Goal: Communication & Community: Ask a question

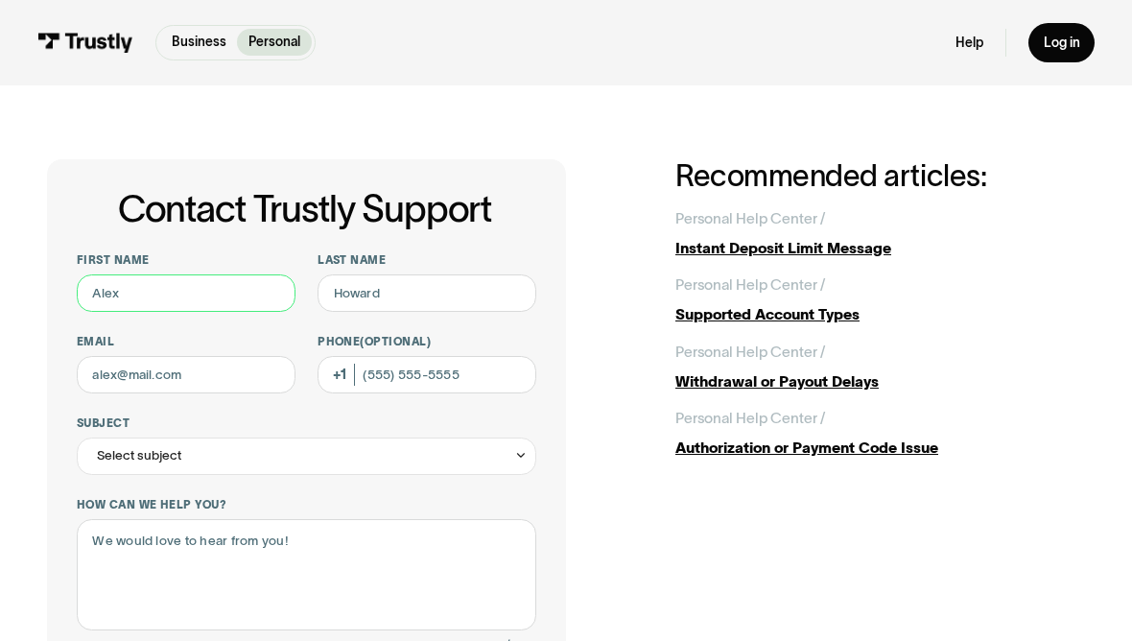
click at [226, 281] on input "First name" at bounding box center [186, 292] width 219 height 37
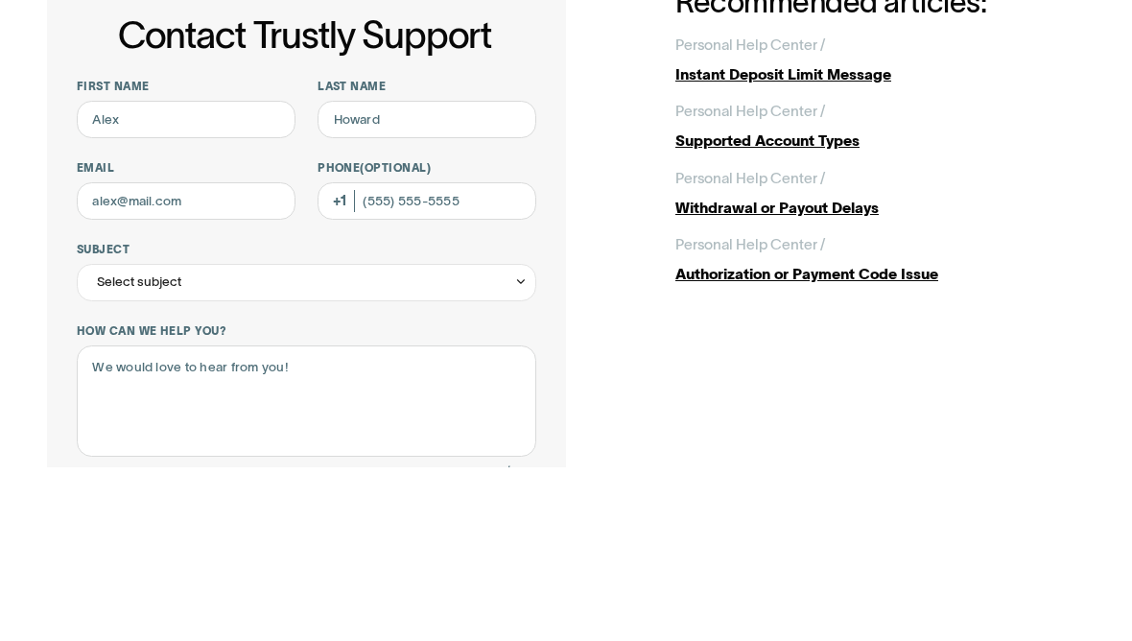
scroll to position [174, 0]
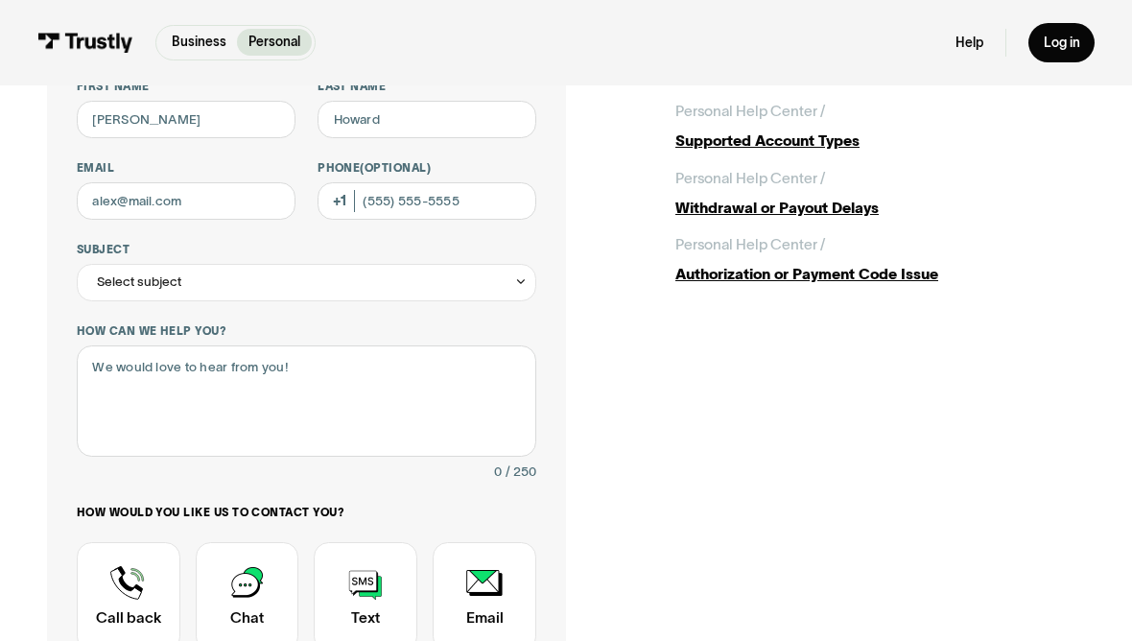
type input "[PERSON_NAME]"
click at [424, 129] on input "Last name" at bounding box center [426, 119] width 219 height 37
type input "[PERSON_NAME]"
click at [238, 197] on input "Email" at bounding box center [186, 200] width 219 height 37
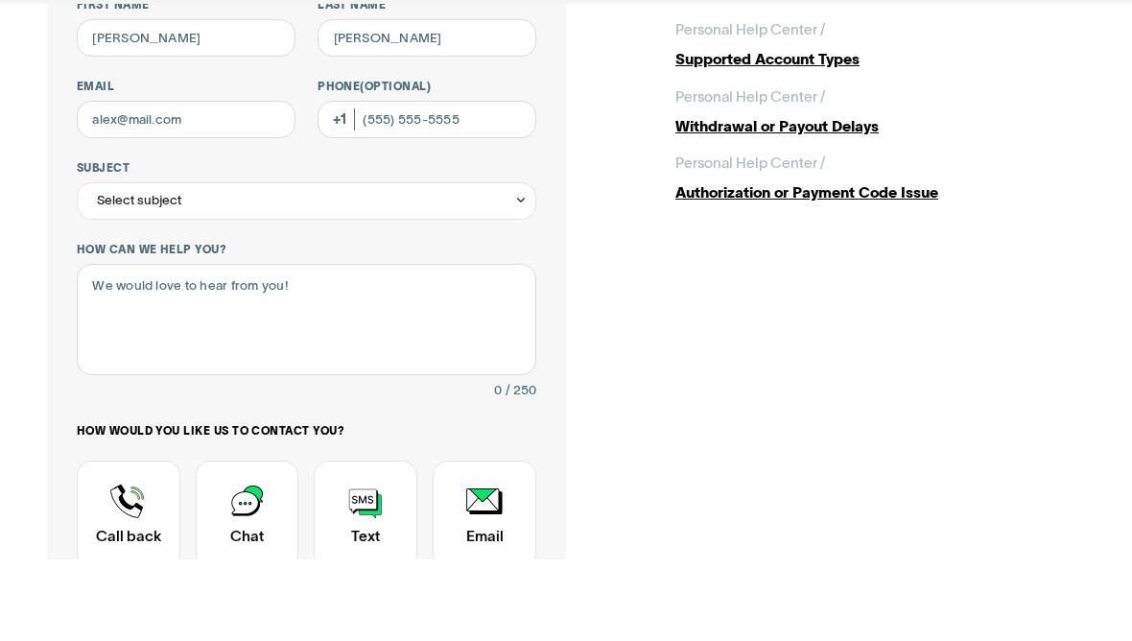
scroll to position [255, 0]
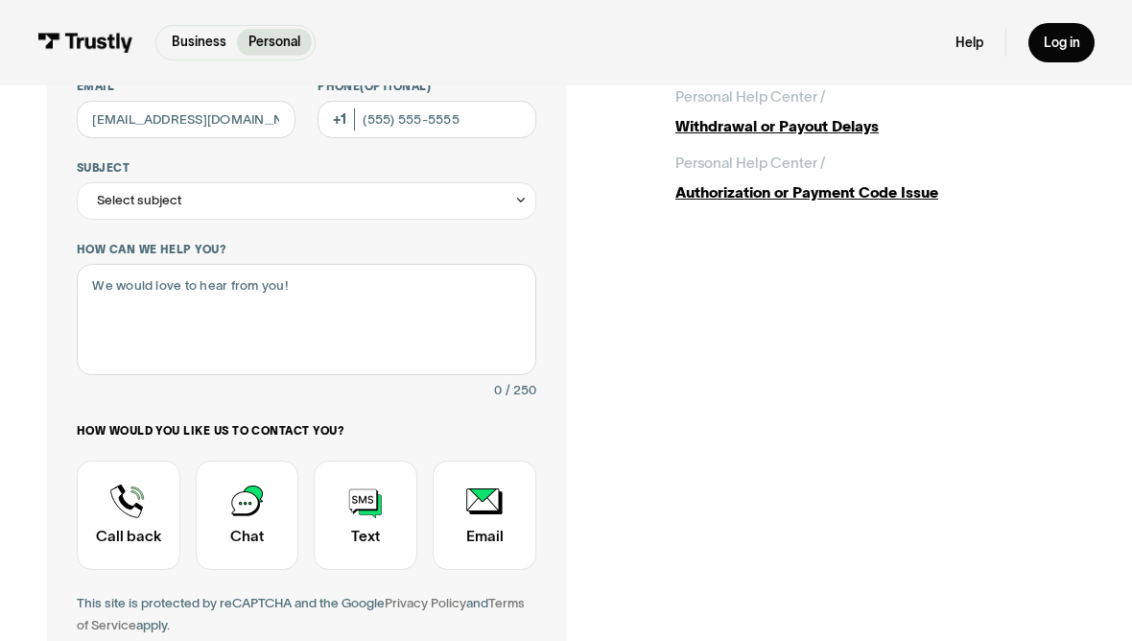
type input "[EMAIL_ADDRESS][DOMAIN_NAME]"
click at [493, 121] on input "Phone (Optional)" at bounding box center [426, 119] width 219 height 37
click at [494, 130] on input "Phone (Optional)" at bounding box center [426, 119] width 219 height 37
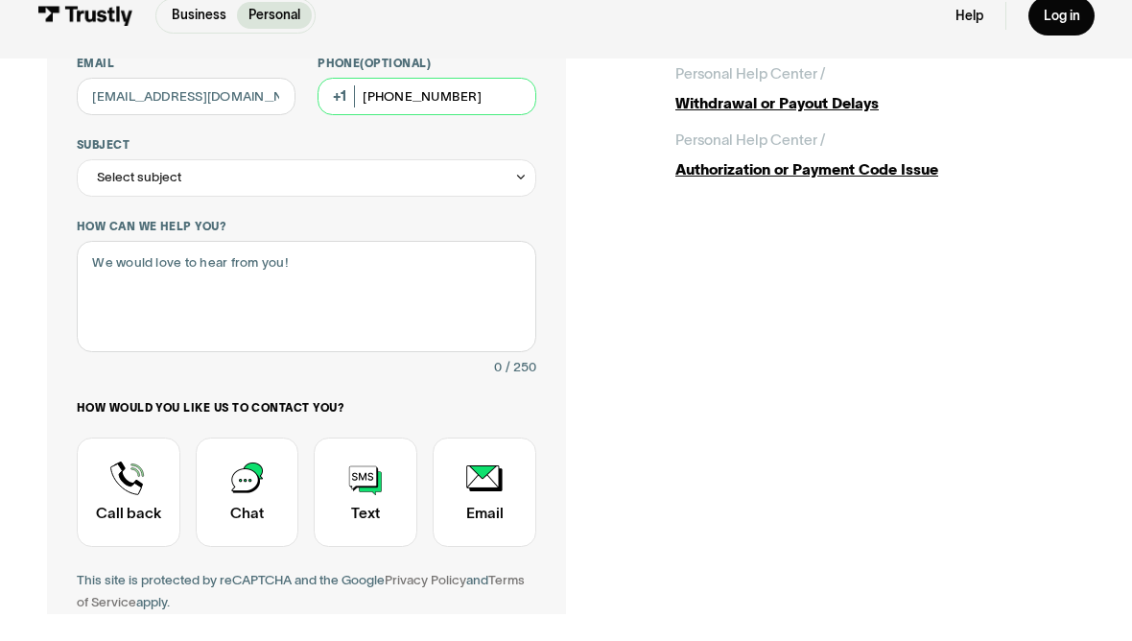
type input "[PHONE_NUMBER]"
click at [478, 193] on div "Select subject" at bounding box center [306, 204] width 459 height 37
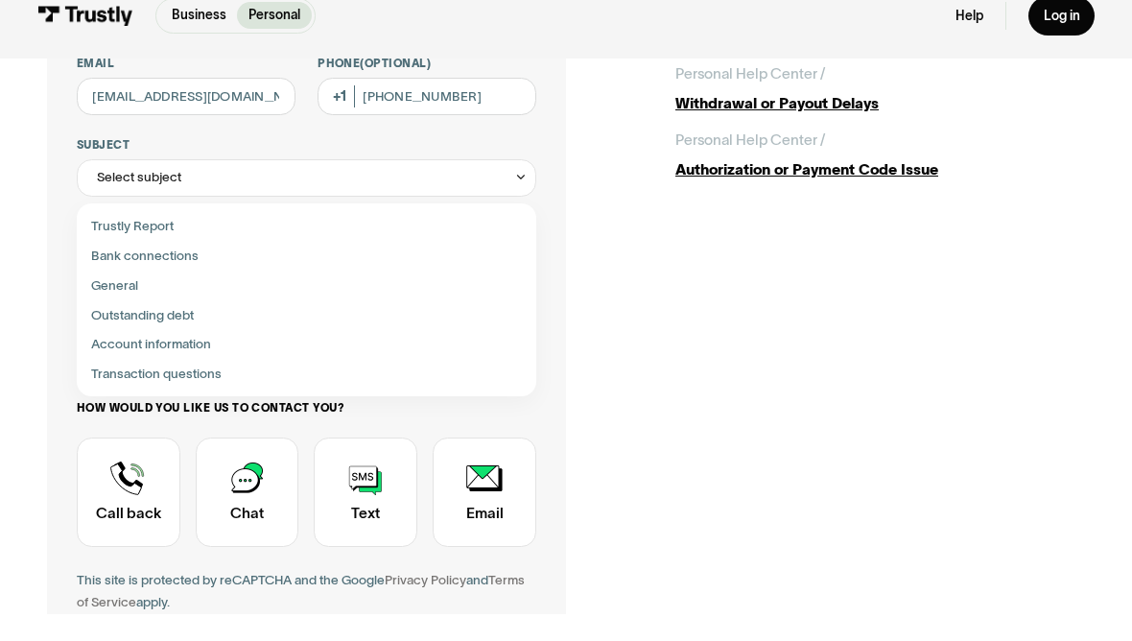
scroll to position [279, 0]
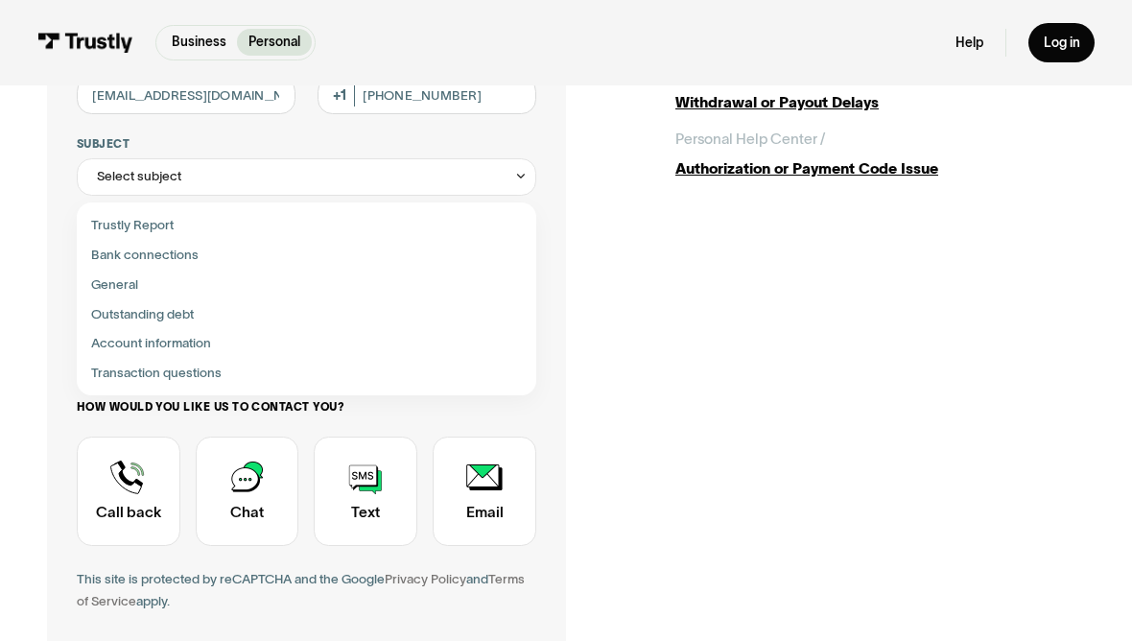
click at [193, 317] on div "Contact Trustly Support" at bounding box center [306, 314] width 445 height 30
type input "**********"
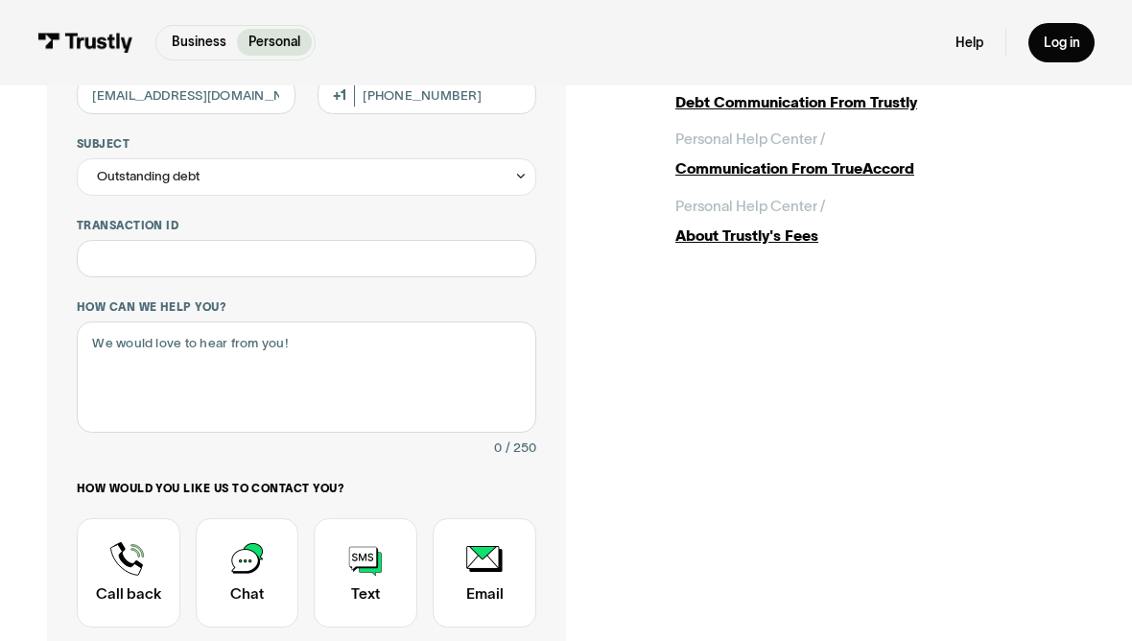
scroll to position [246, 0]
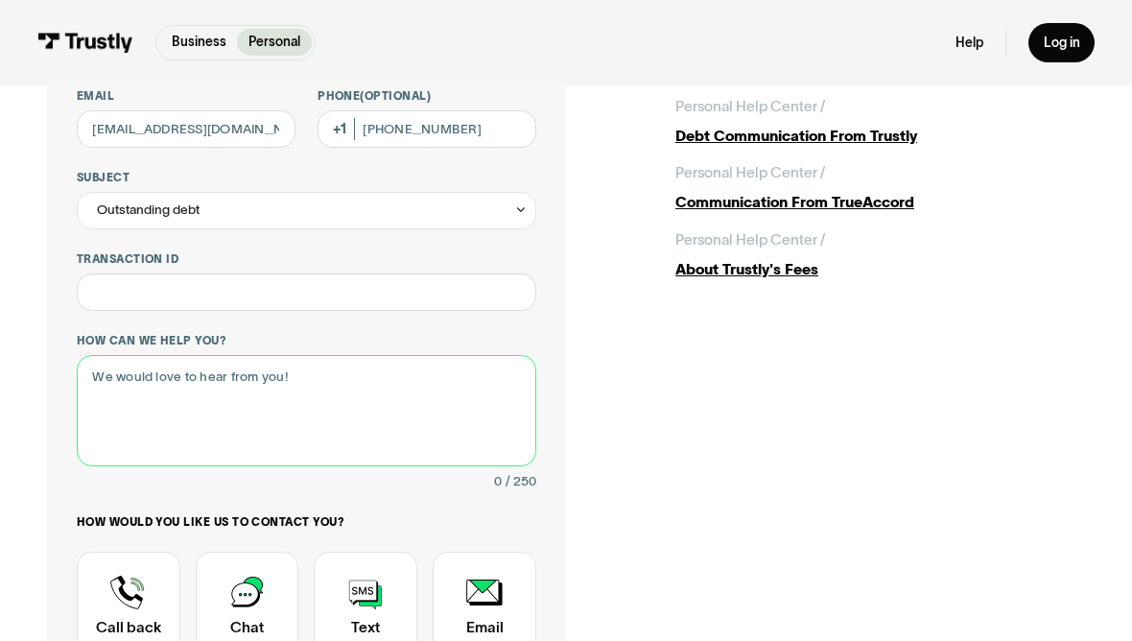
click at [377, 412] on textarea "How can we help you?" at bounding box center [306, 410] width 459 height 111
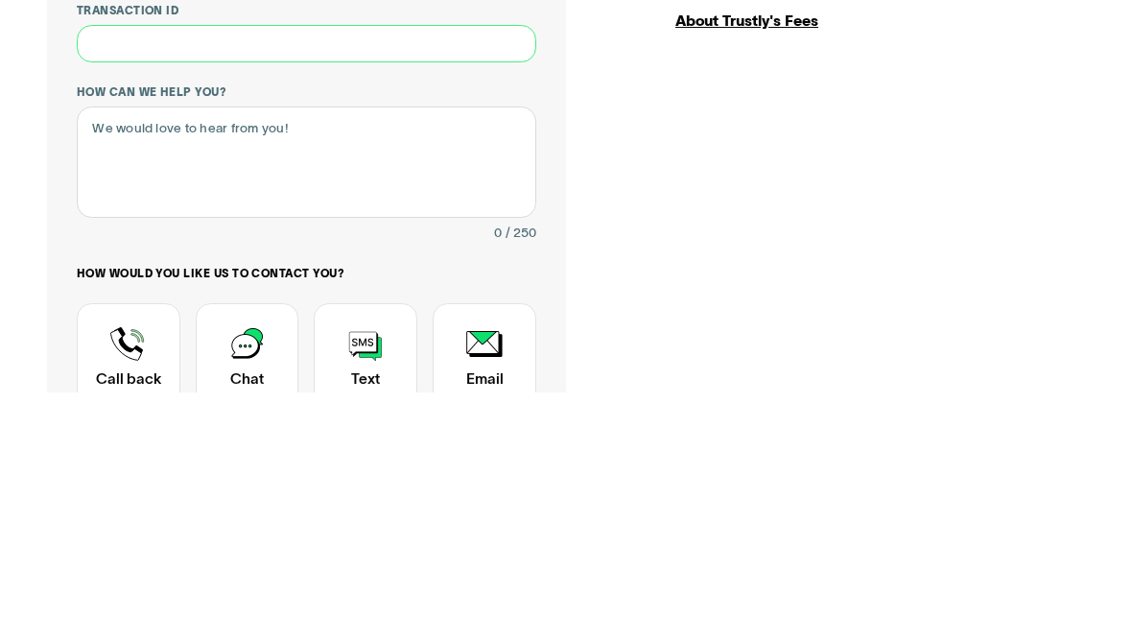
click at [362, 273] on input "Transaction ID" at bounding box center [306, 291] width 459 height 37
click at [347, 273] on input "Transaction ID" at bounding box center [306, 291] width 459 height 37
paste input "**********"
type input "**********"
click at [270, 355] on textarea "How can we help you?" at bounding box center [306, 410] width 459 height 111
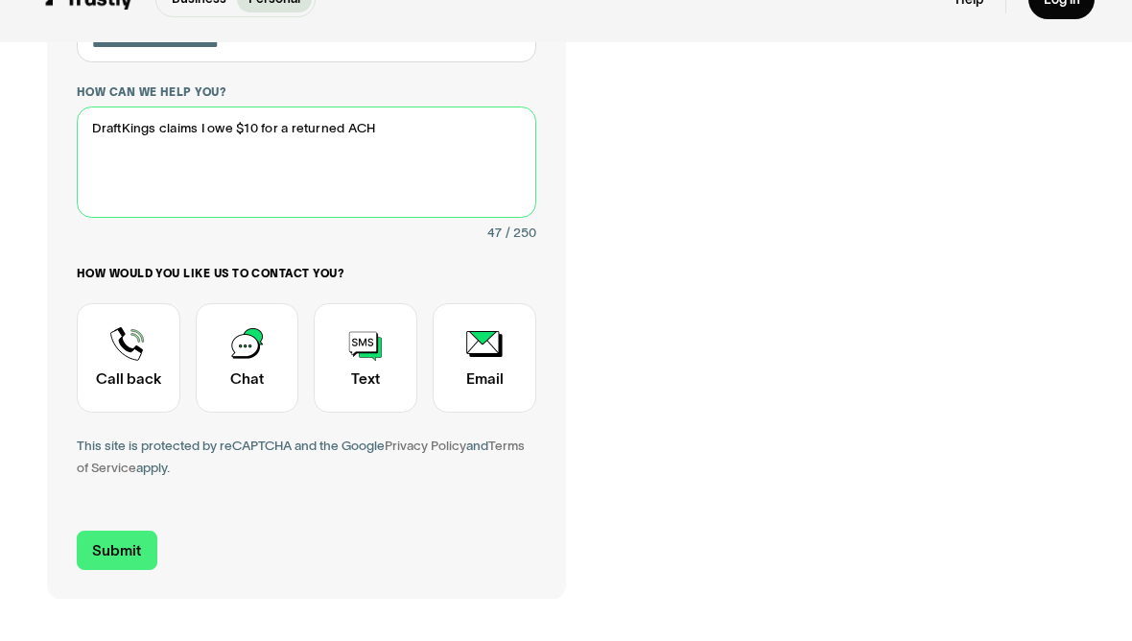
scroll to position [451, 0]
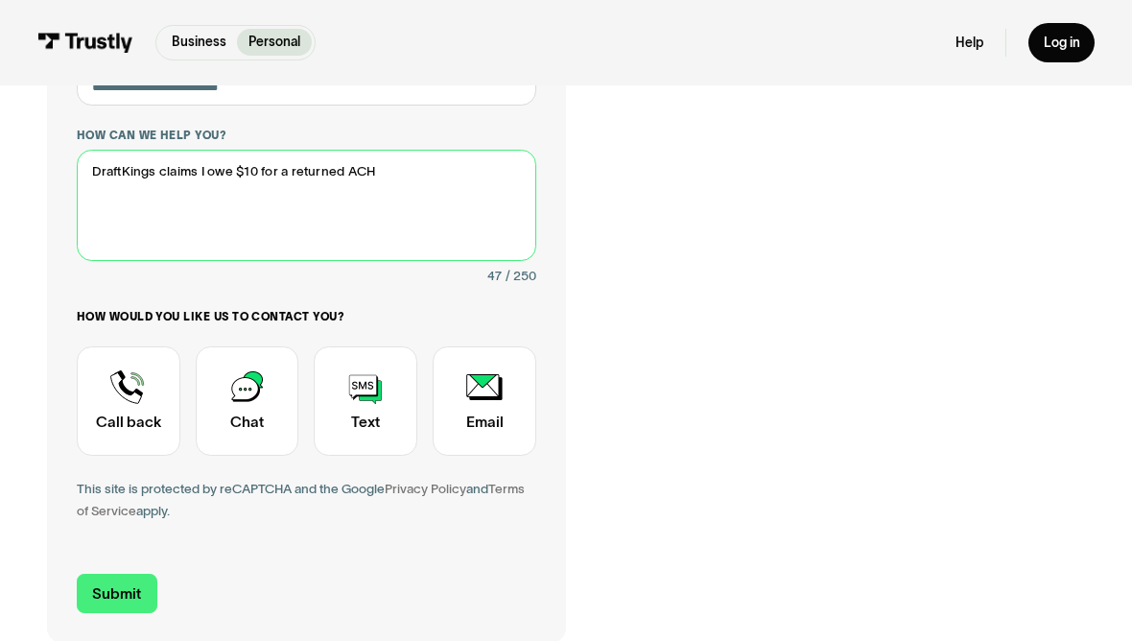
click at [279, 228] on textarea "DraftKings claims I owe $10 for a returned ACH" at bounding box center [306, 205] width 459 height 111
paste textarea "Transaction Date: [DATE] Amount: $10 Last four: XX6964 Merch Reference number: …"
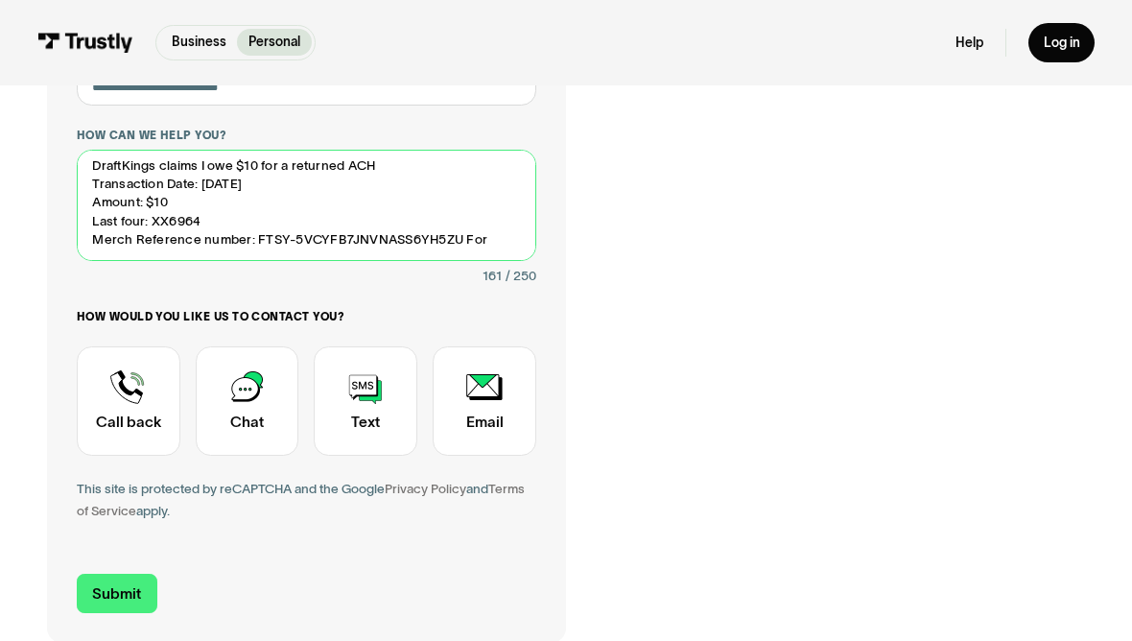
scroll to position [4, 0]
type textarea "DraftKings claims I owe $10 for a returned ACH Transaction Date: [DATE] Amount:…"
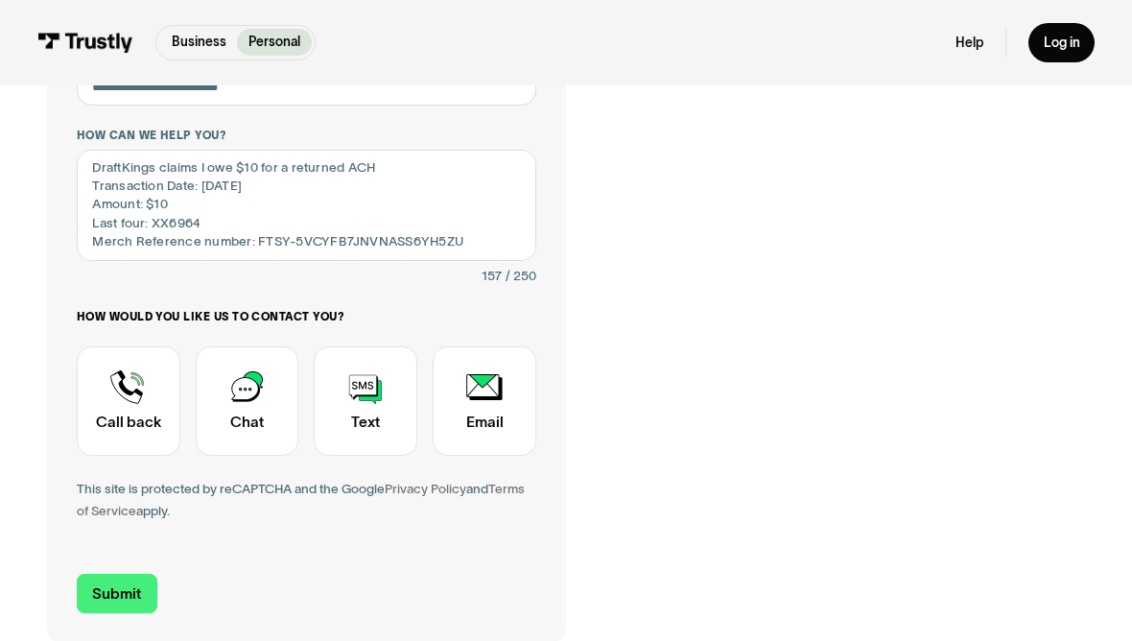
click at [256, 394] on div "Contact Trustly Support" at bounding box center [248, 400] width 104 height 108
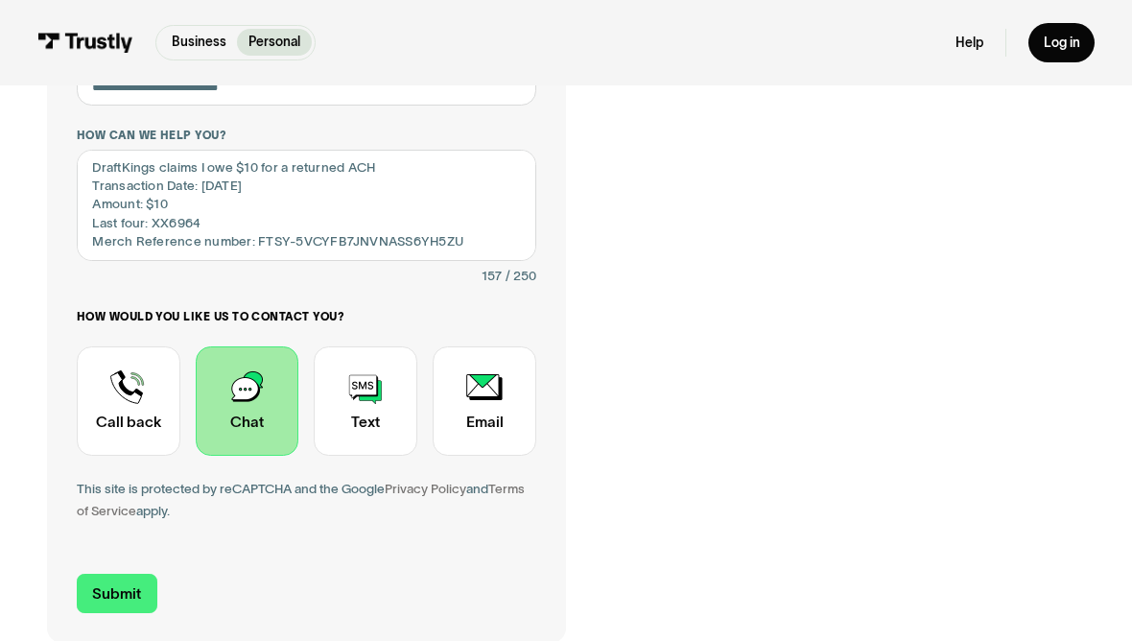
click at [138, 582] on input "Submit" at bounding box center [117, 593] width 81 height 39
type input "[PHONE_NUMBER]"
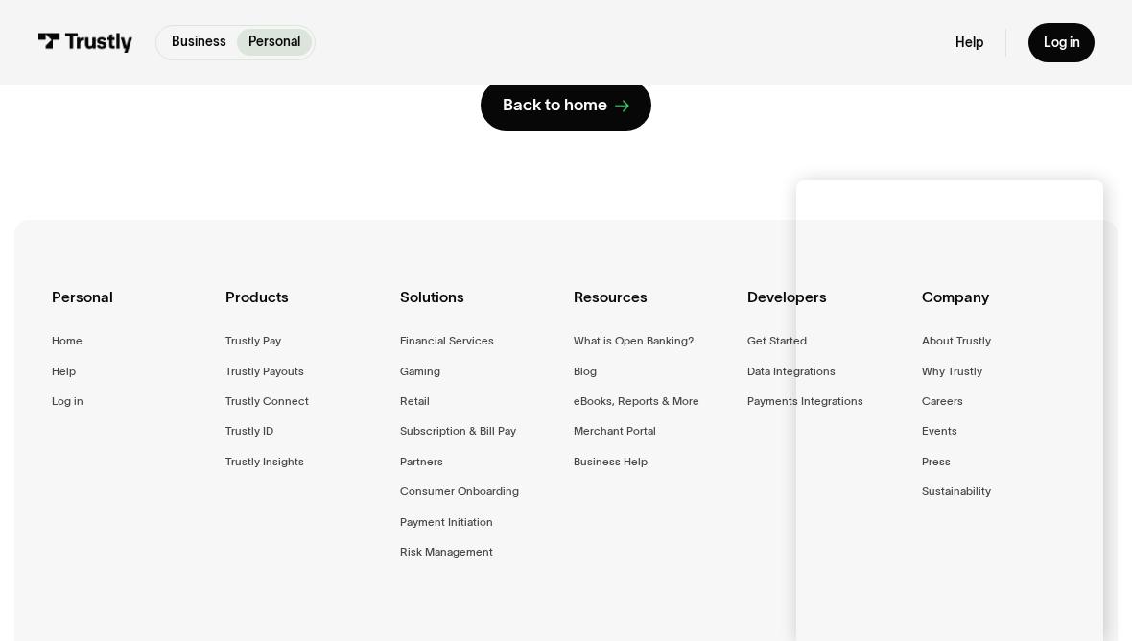
scroll to position [373, 0]
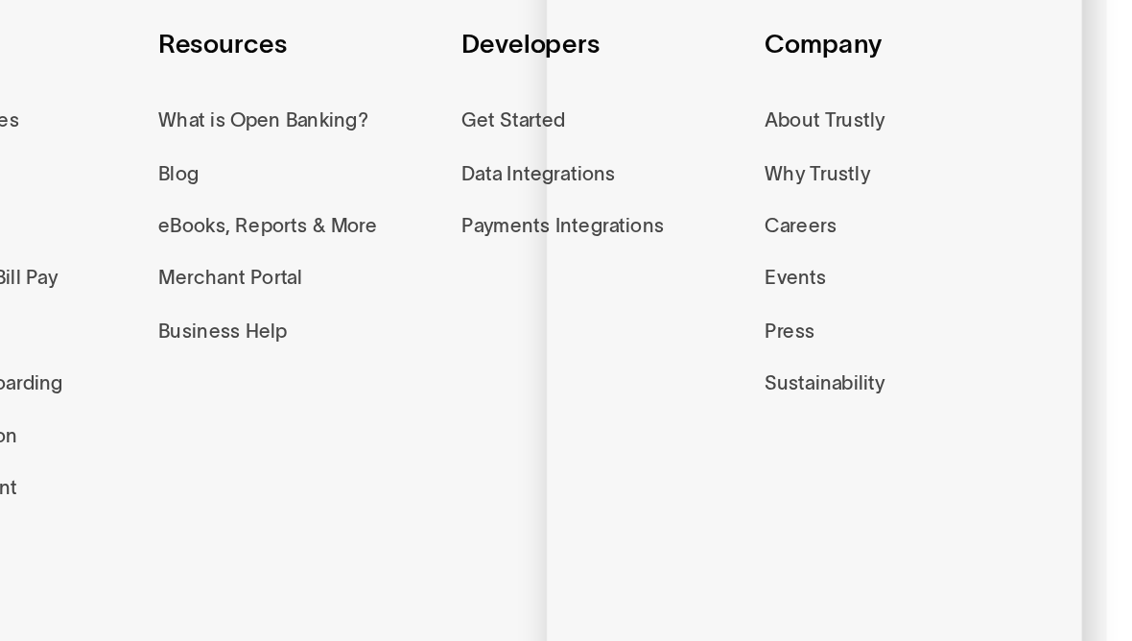
click at [249, 260] on div "Personal Home Help Log in Products Trustly Pay Trustly Payouts Trustly Connect …" at bounding box center [566, 390] width 1028 height 455
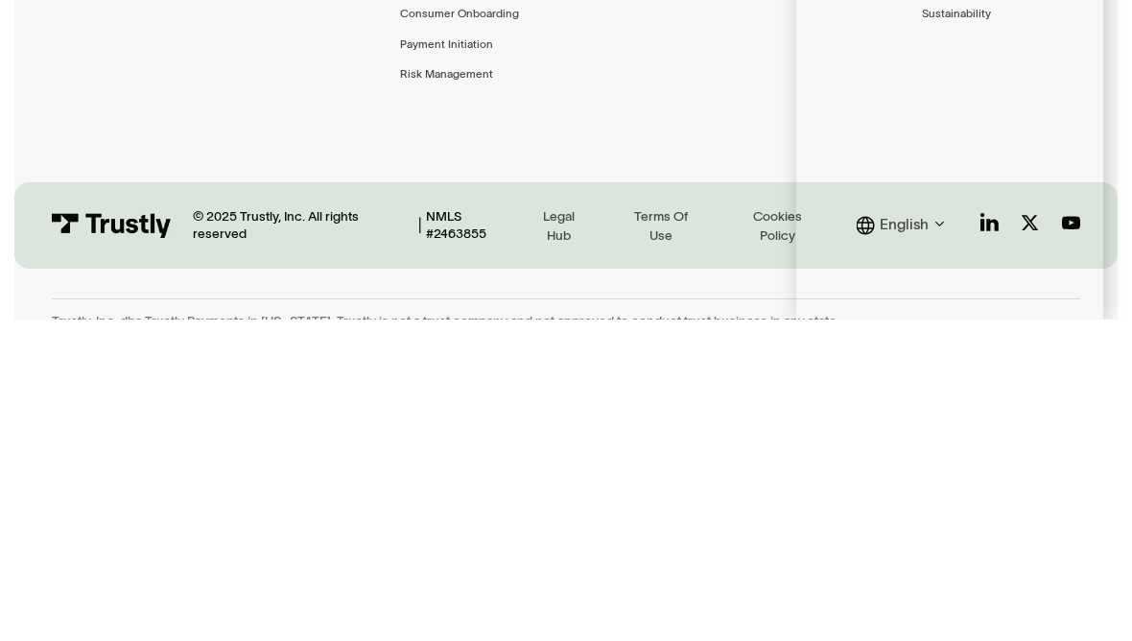
scroll to position [389, 0]
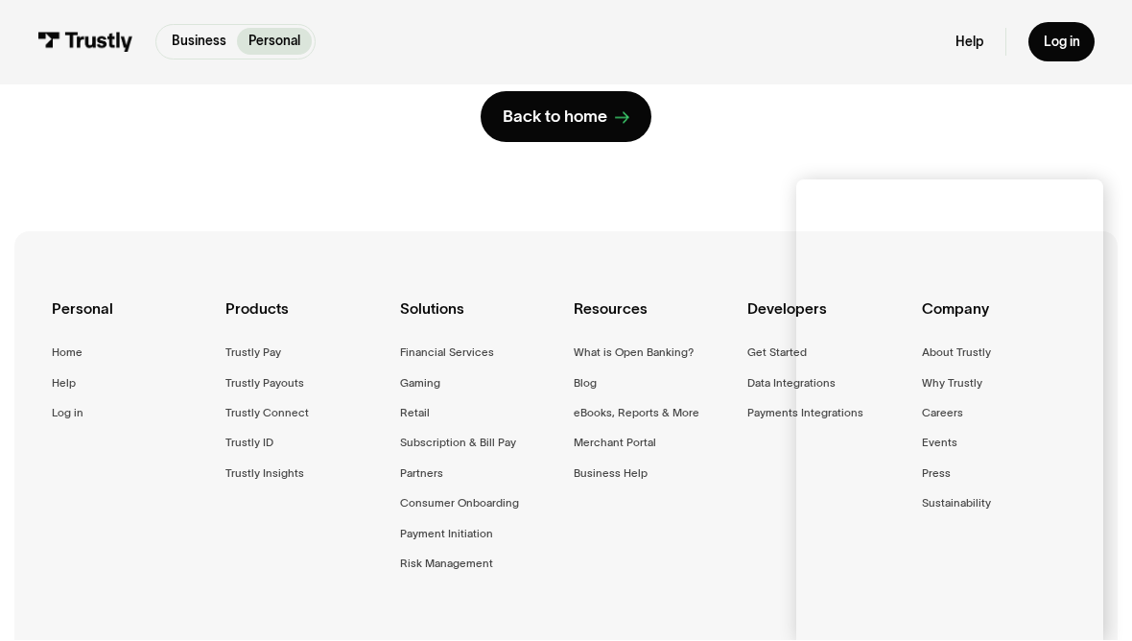
scroll to position [305, 0]
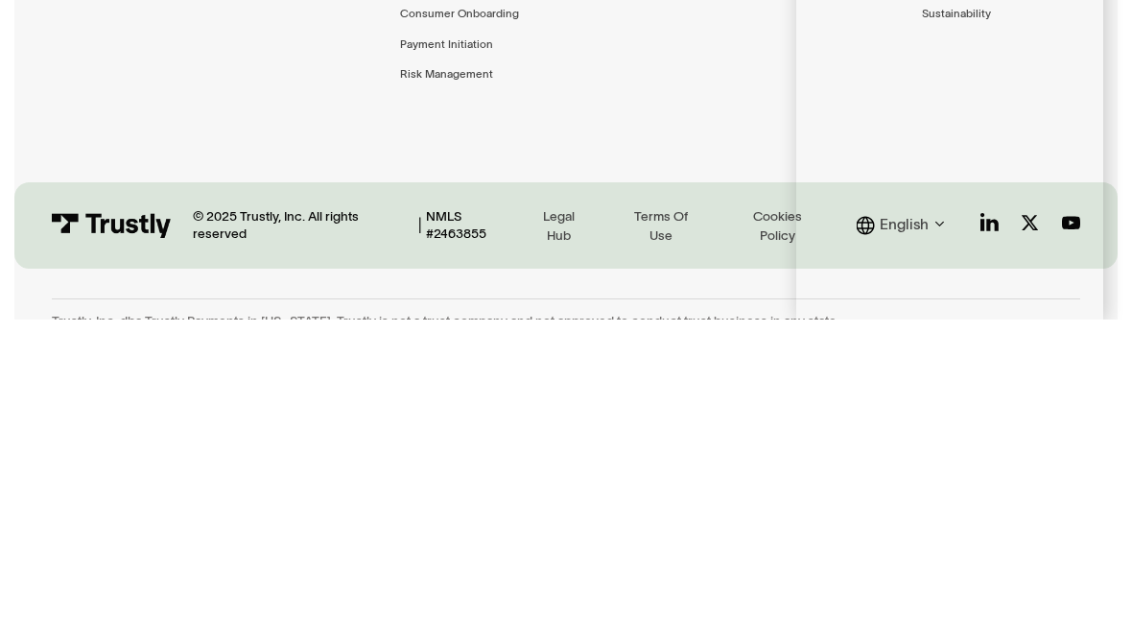
scroll to position [389, 0]
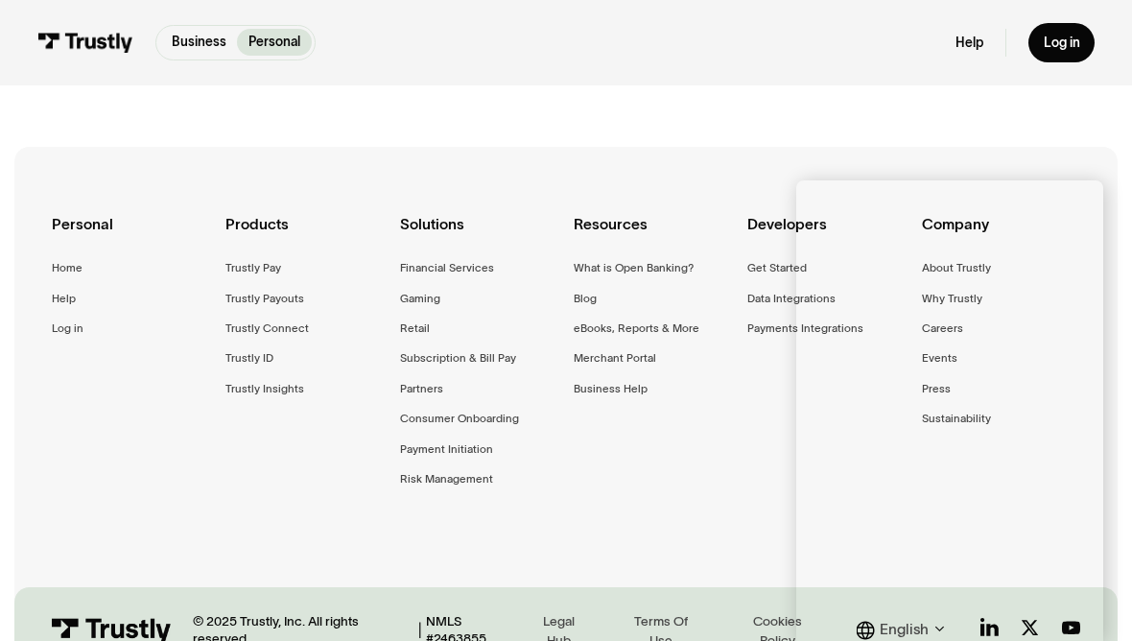
click at [695, 451] on div "Personal Home Help Log in Products Trustly Pay Trustly Payouts Trustly Connect …" at bounding box center [566, 374] width 1028 height 455
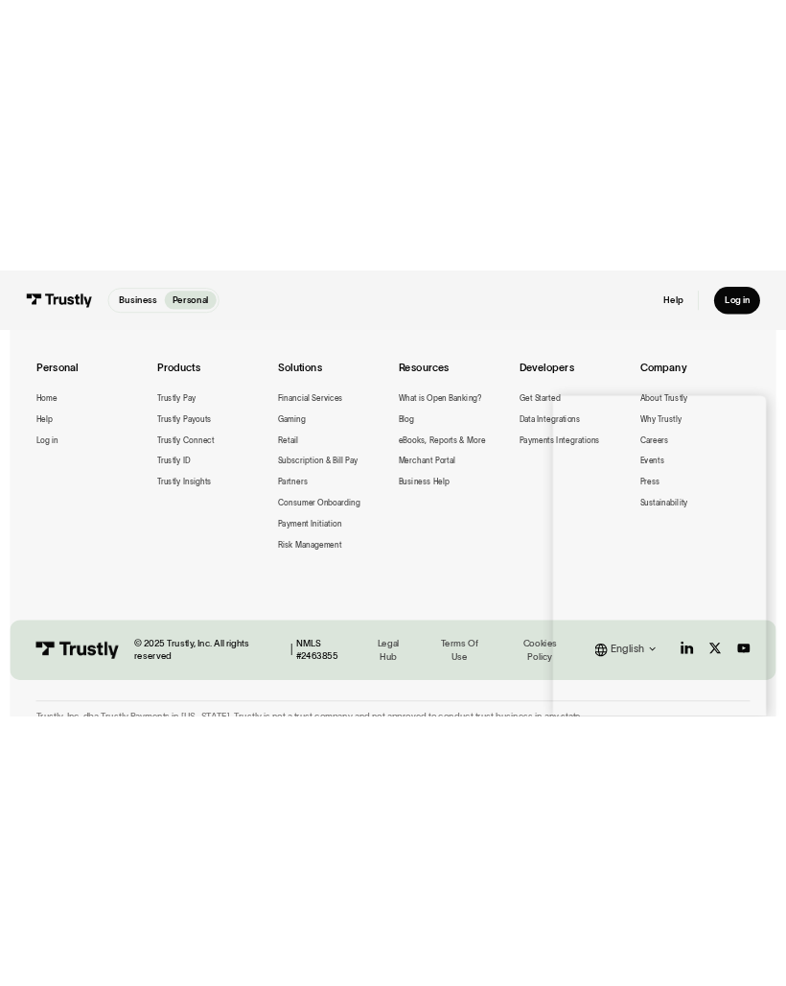
scroll to position [0, 0]
